Goal: Task Accomplishment & Management: Use online tool/utility

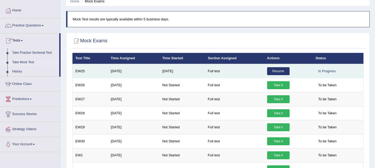
click at [276, 72] on link "Resume" at bounding box center [278, 71] width 22 height 8
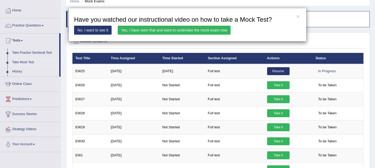
click at [197, 31] on link "Yes, I have seen that and want to undertake the mock exam now" at bounding box center [174, 30] width 113 height 9
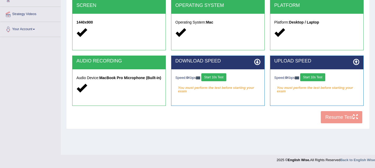
click at [333, 121] on div "COOKIES Cookies Enabled JAVASCRIPT Javascript Enabled BROWSER Browser: Chrome S…" at bounding box center [218, 35] width 294 height 182
click at [226, 65] on div "DOWNLOAD SPEED" at bounding box center [217, 62] width 93 height 13
click at [305, 65] on div "UPLOAD SPEED" at bounding box center [316, 62] width 93 height 13
click at [225, 77] on button "Start 10s Test" at bounding box center [213, 77] width 25 height 8
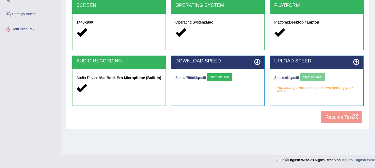
click at [316, 77] on button "Start 10s Test" at bounding box center [312, 77] width 25 height 8
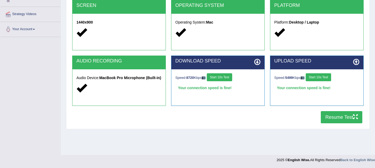
click at [338, 120] on button "Resume Test" at bounding box center [342, 117] width 42 height 12
